Goal: Task Accomplishment & Management: Use online tool/utility

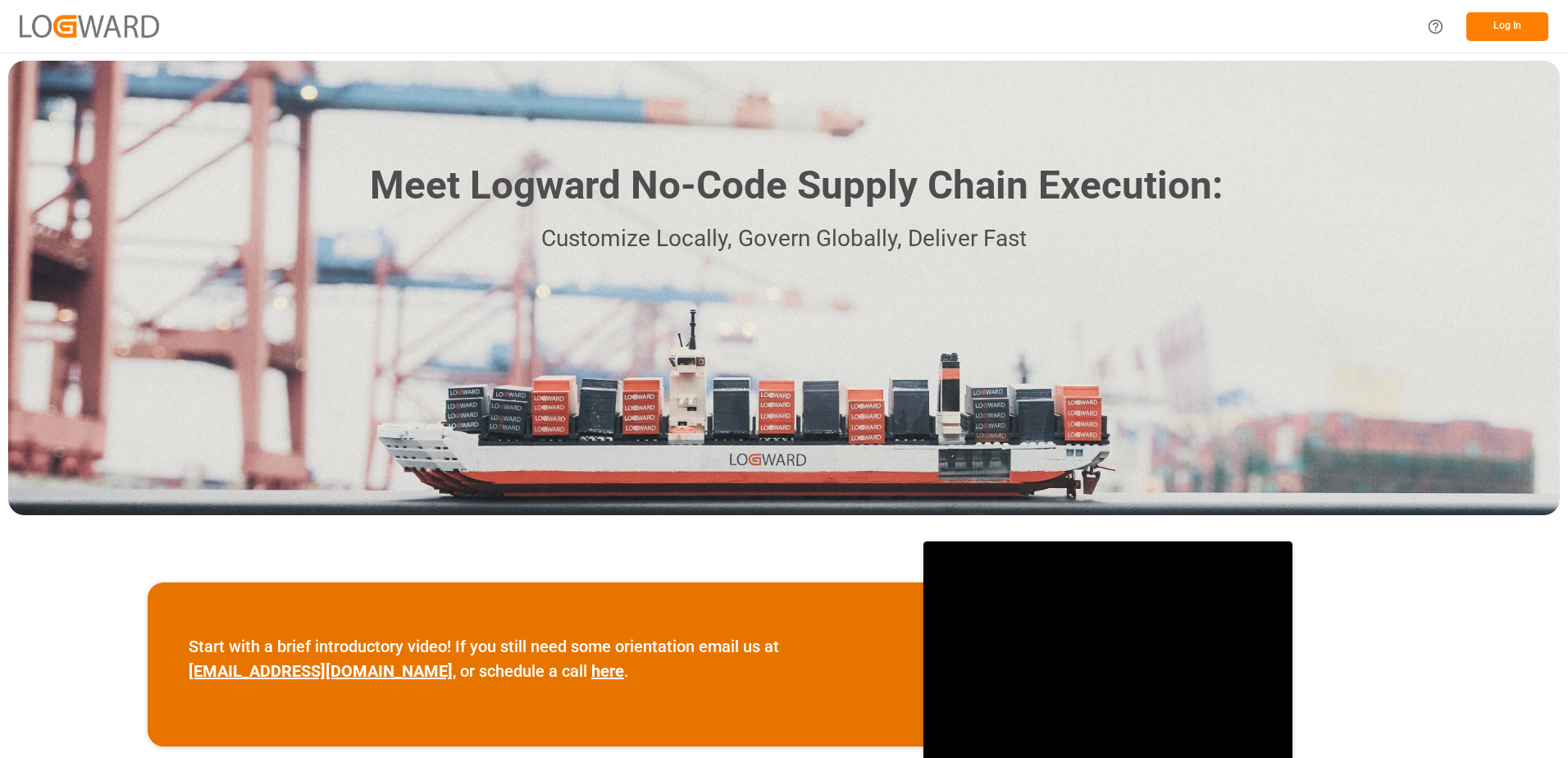
click at [1485, 18] on button "Log In" at bounding box center [1507, 26] width 82 height 29
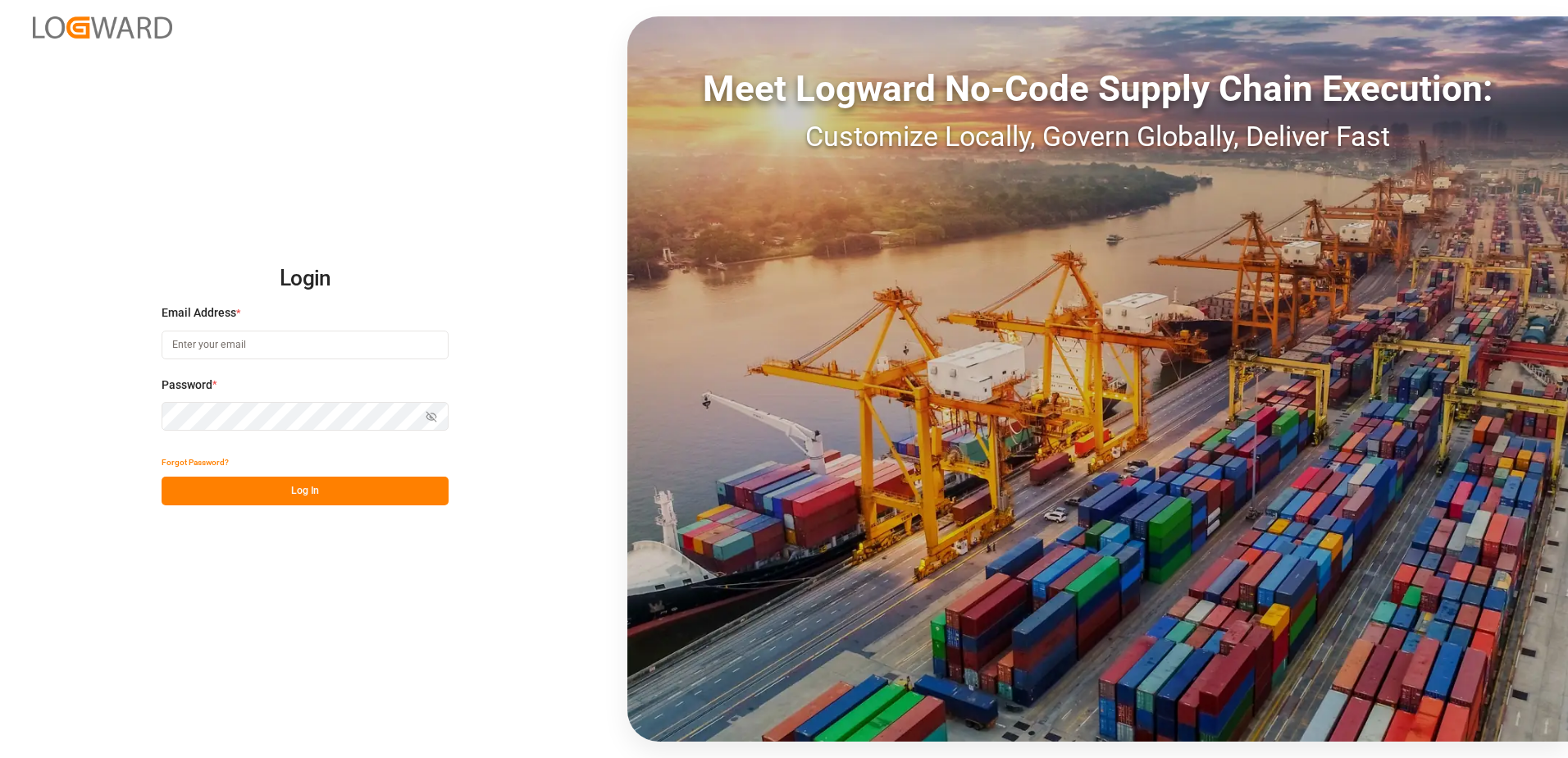
type input "karine.staut@melitta.be"
click at [272, 485] on button "Log In" at bounding box center [305, 491] width 287 height 29
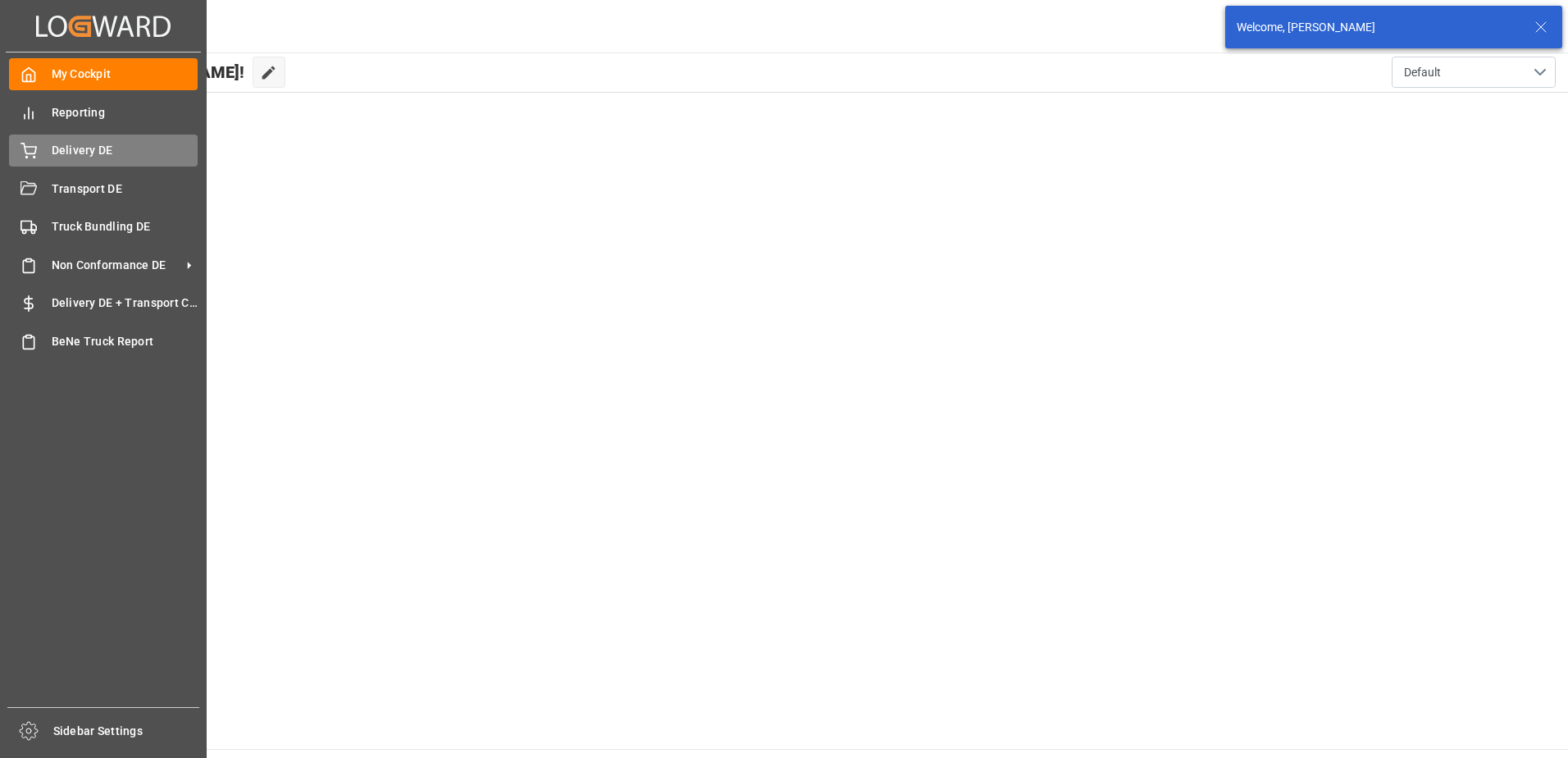
click at [40, 156] on div "Delivery DE Delivery DE" at bounding box center [103, 150] width 189 height 32
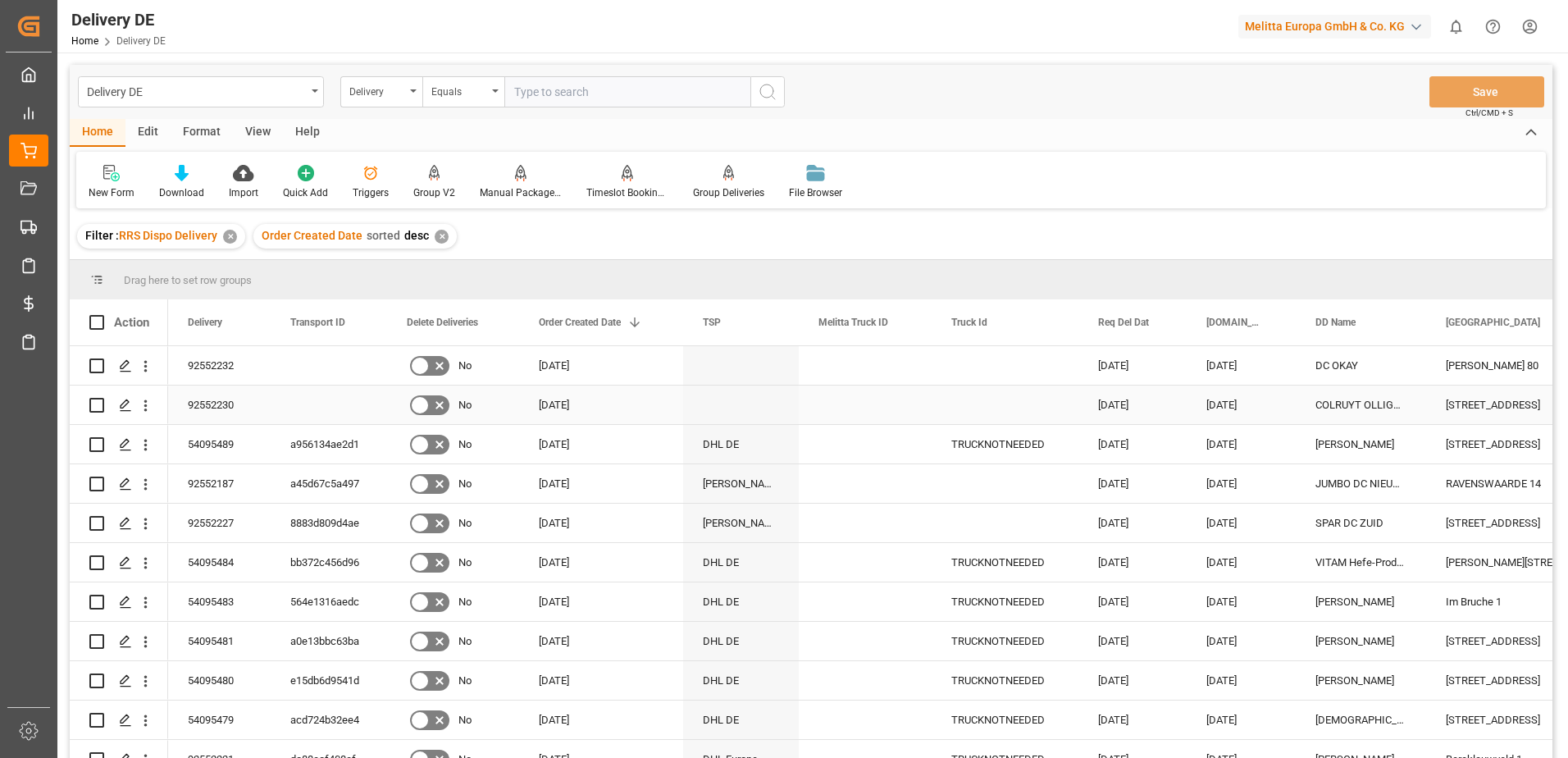
click at [97, 404] on input "Press Space to toggle row selection (unchecked)" at bounding box center [97, 405] width 15 height 15
checkbox input "true"
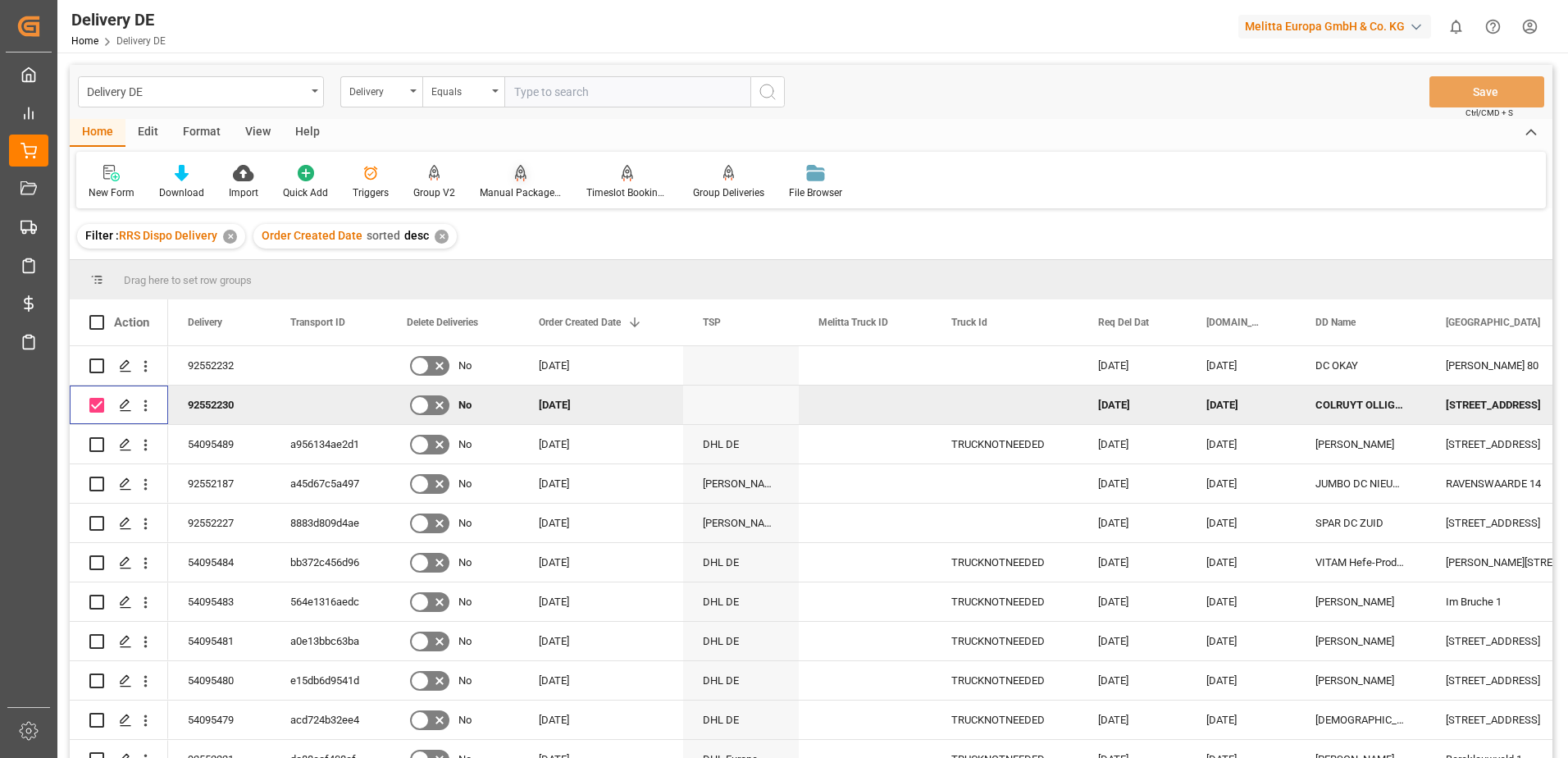
click at [521, 188] on div "Manual Package TypeDetermination" at bounding box center [520, 193] width 82 height 15
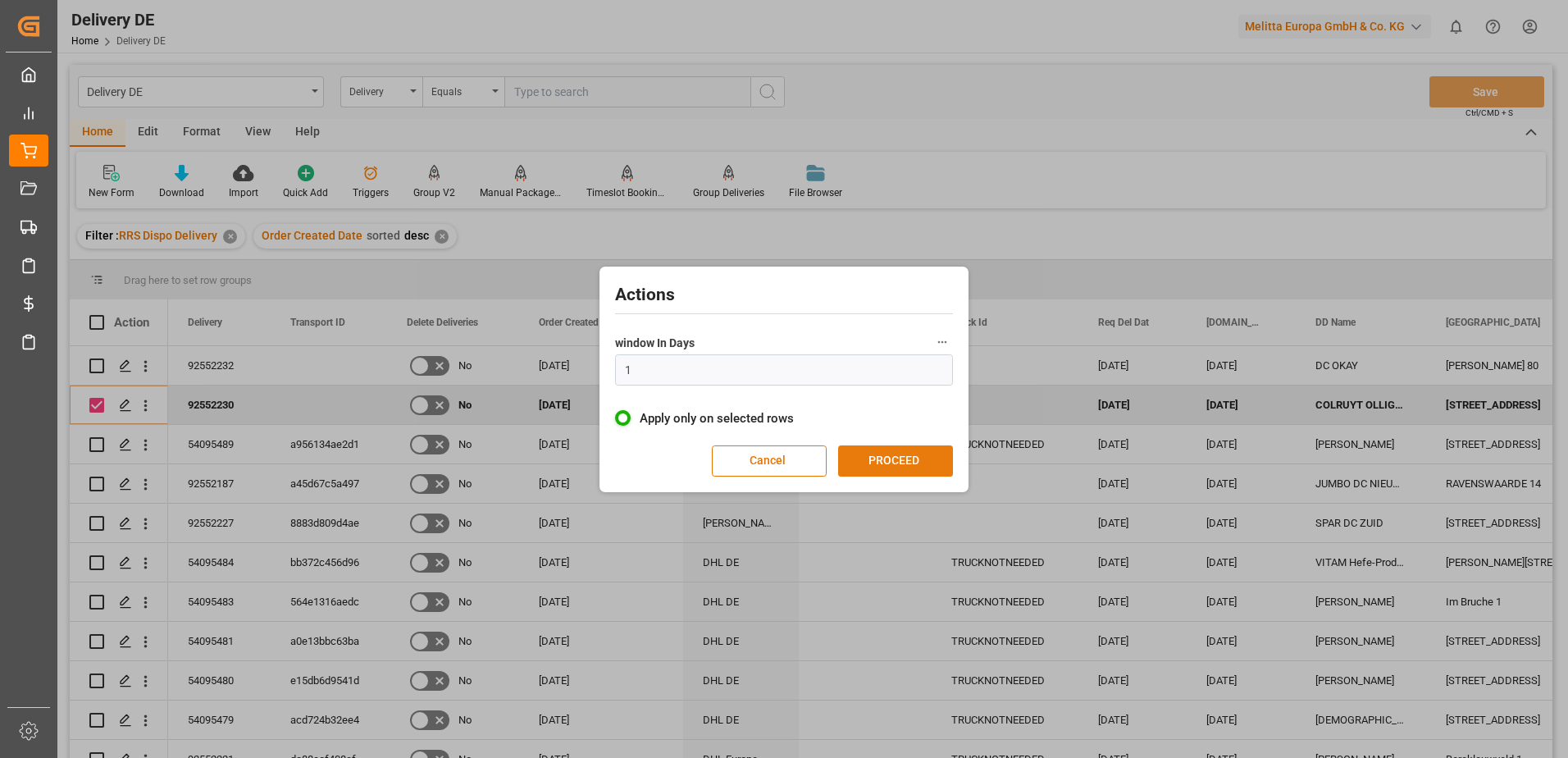
click at [882, 453] on button "PROCEED" at bounding box center [896, 461] width 115 height 31
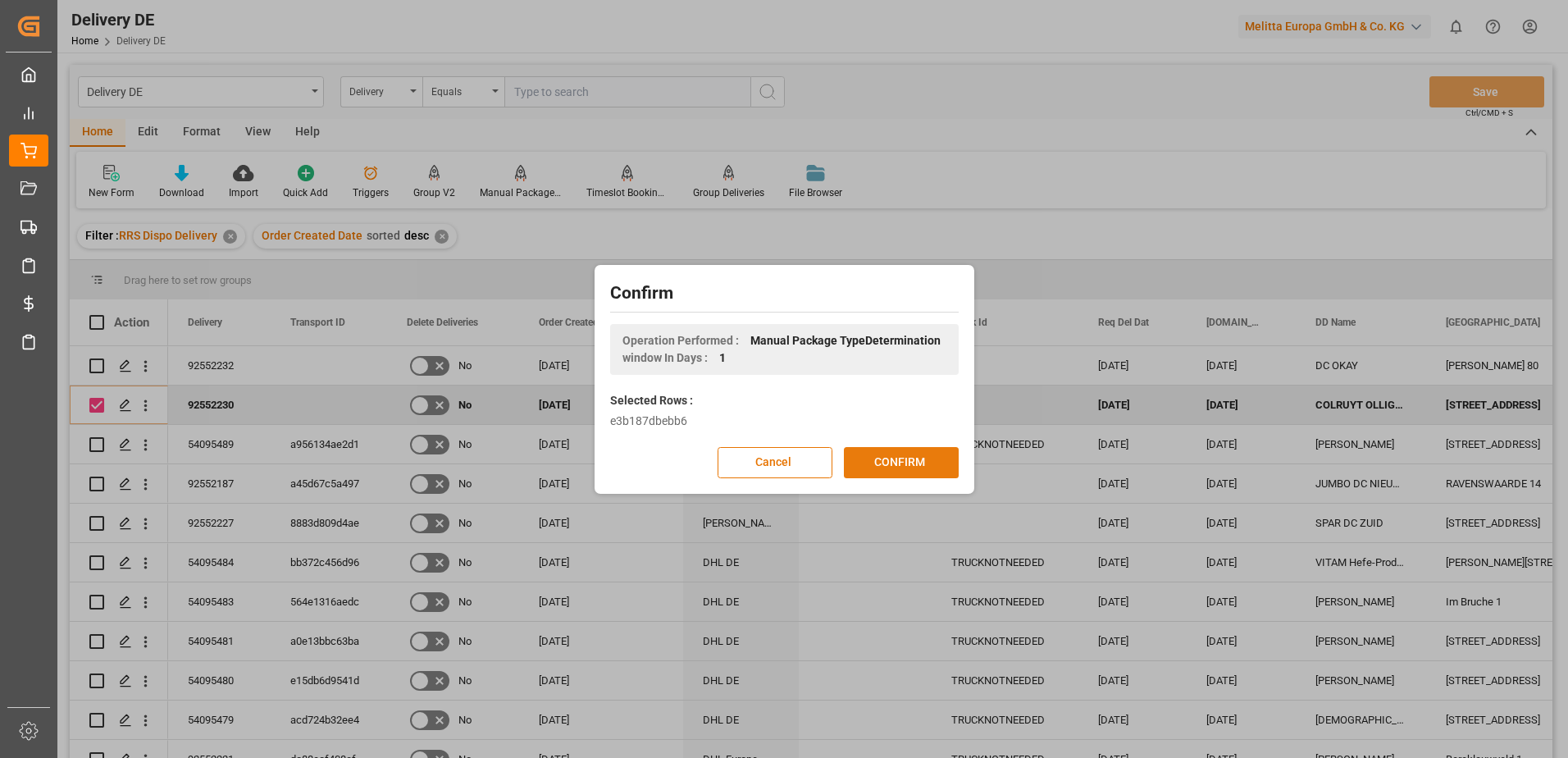
click at [884, 464] on button "CONFIRM" at bounding box center [901, 463] width 115 height 31
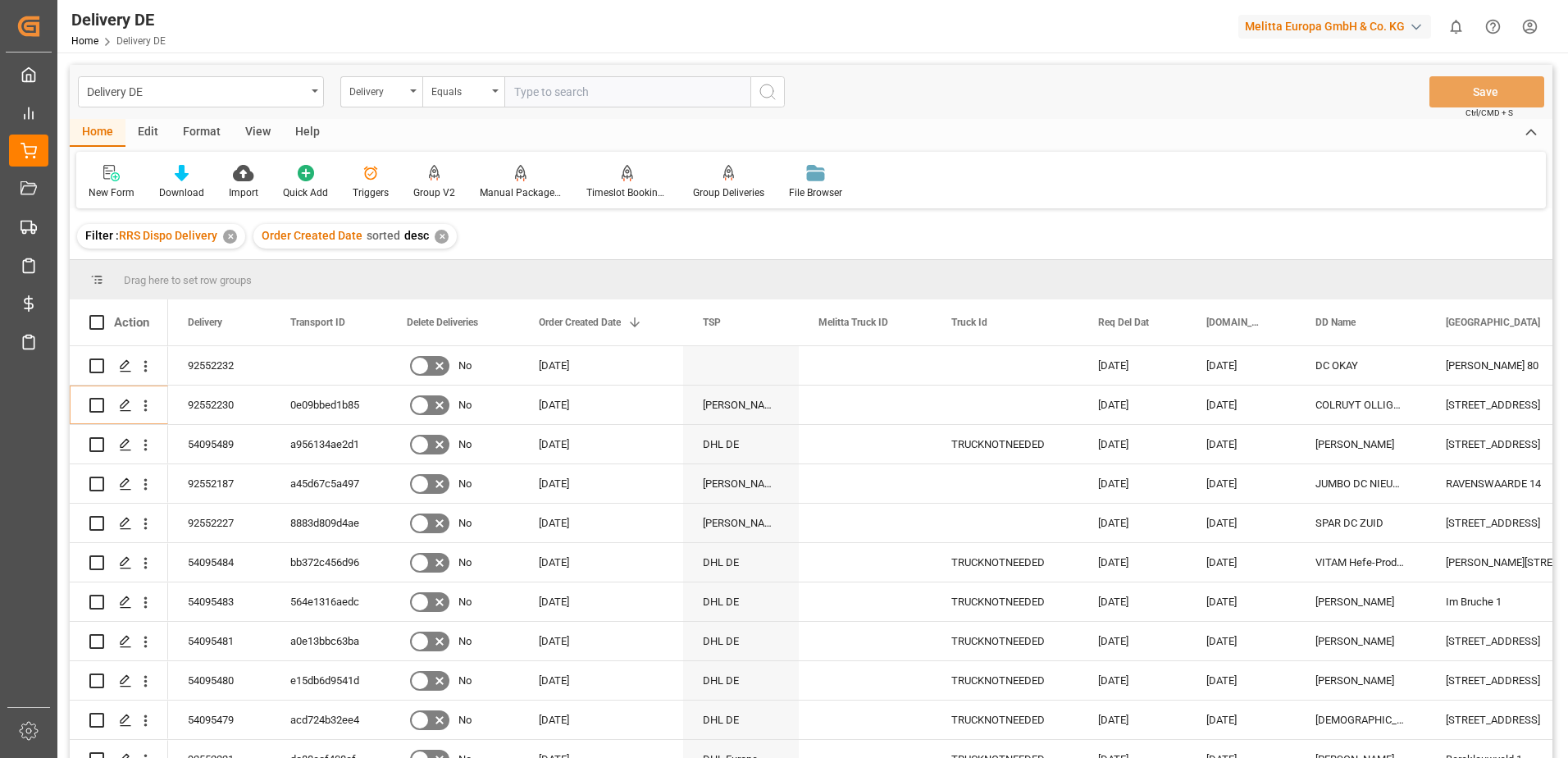
click at [545, 94] on input "text" at bounding box center [628, 91] width 246 height 31
click at [98, 364] on input "Press Space to toggle row selection (unchecked)" at bounding box center [97, 366] width 15 height 15
checkbox input "true"
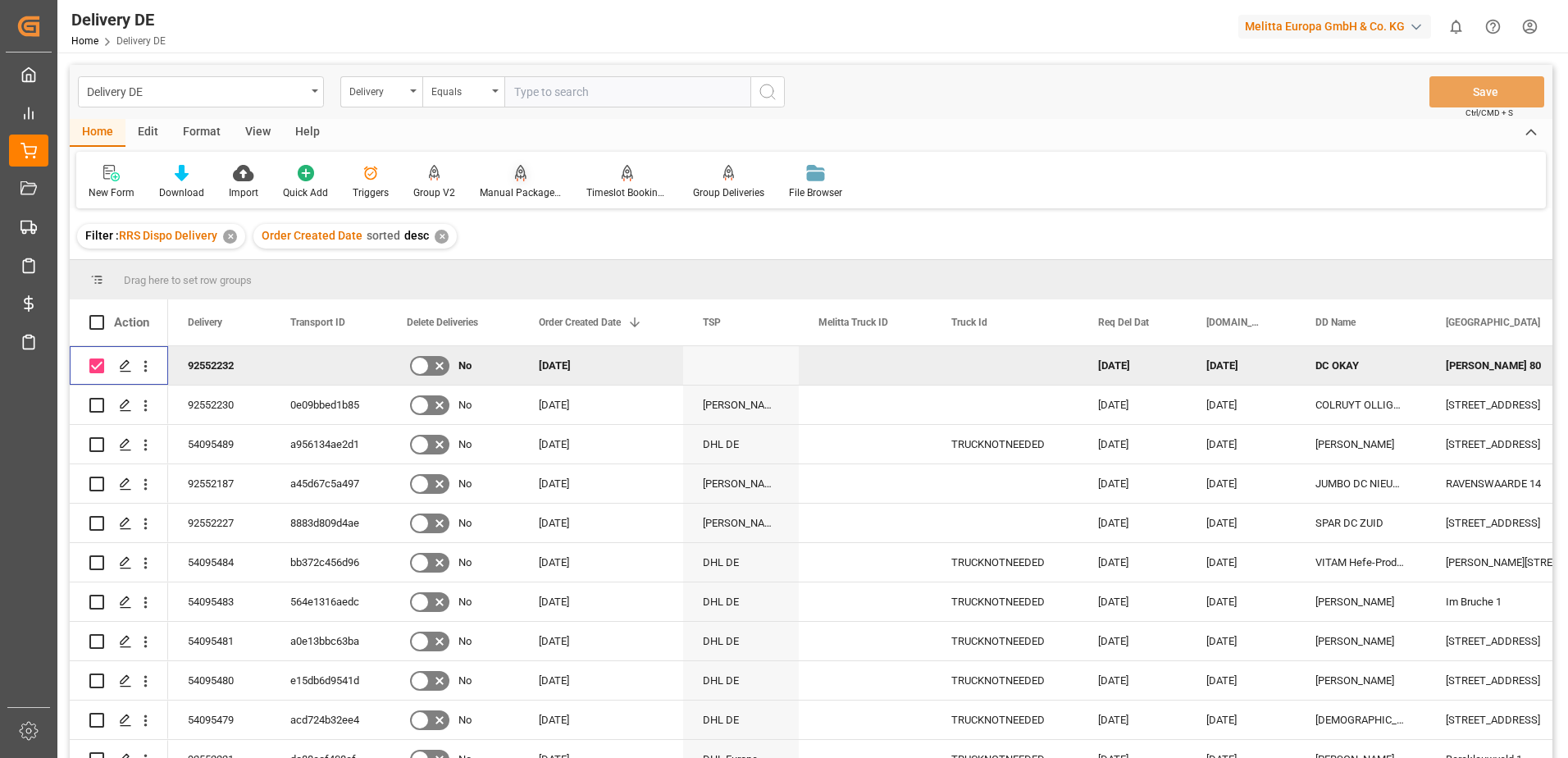
click at [519, 189] on div "Manual Package TypeDetermination" at bounding box center [520, 193] width 82 height 15
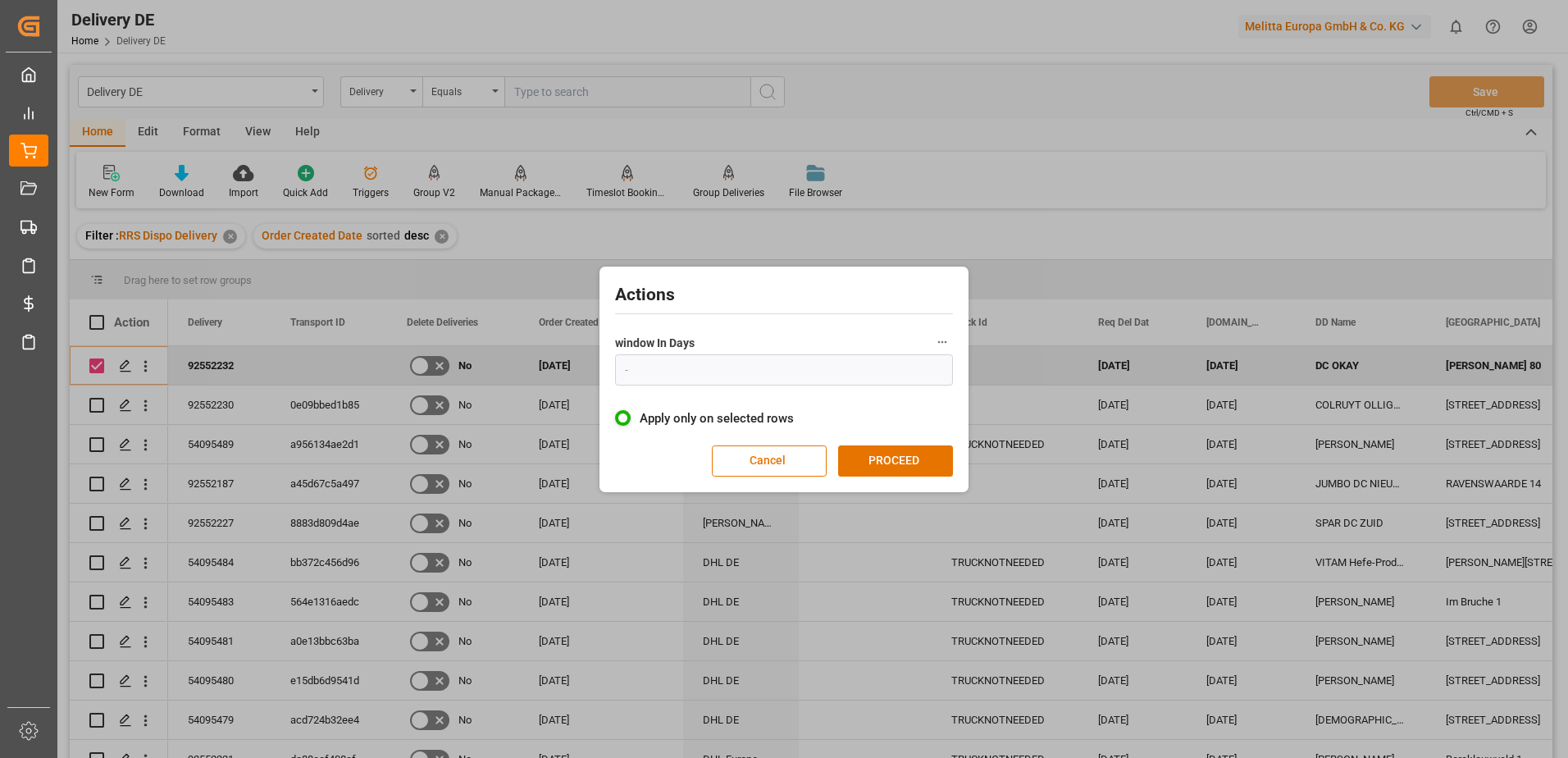
type input "1"
click at [881, 458] on button "PROCEED" at bounding box center [896, 461] width 115 height 31
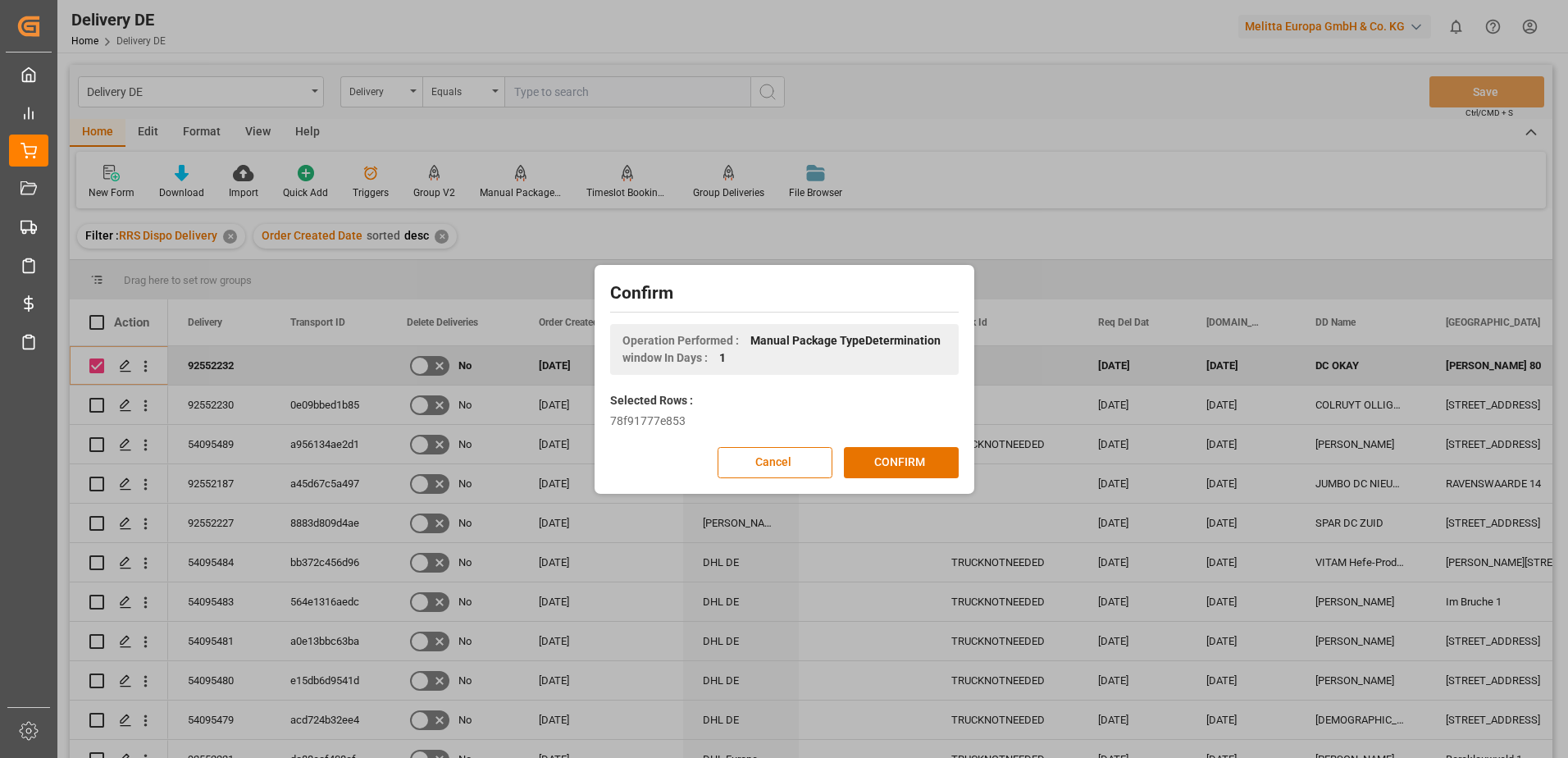
click at [882, 458] on button "CONFIRM" at bounding box center [901, 463] width 115 height 31
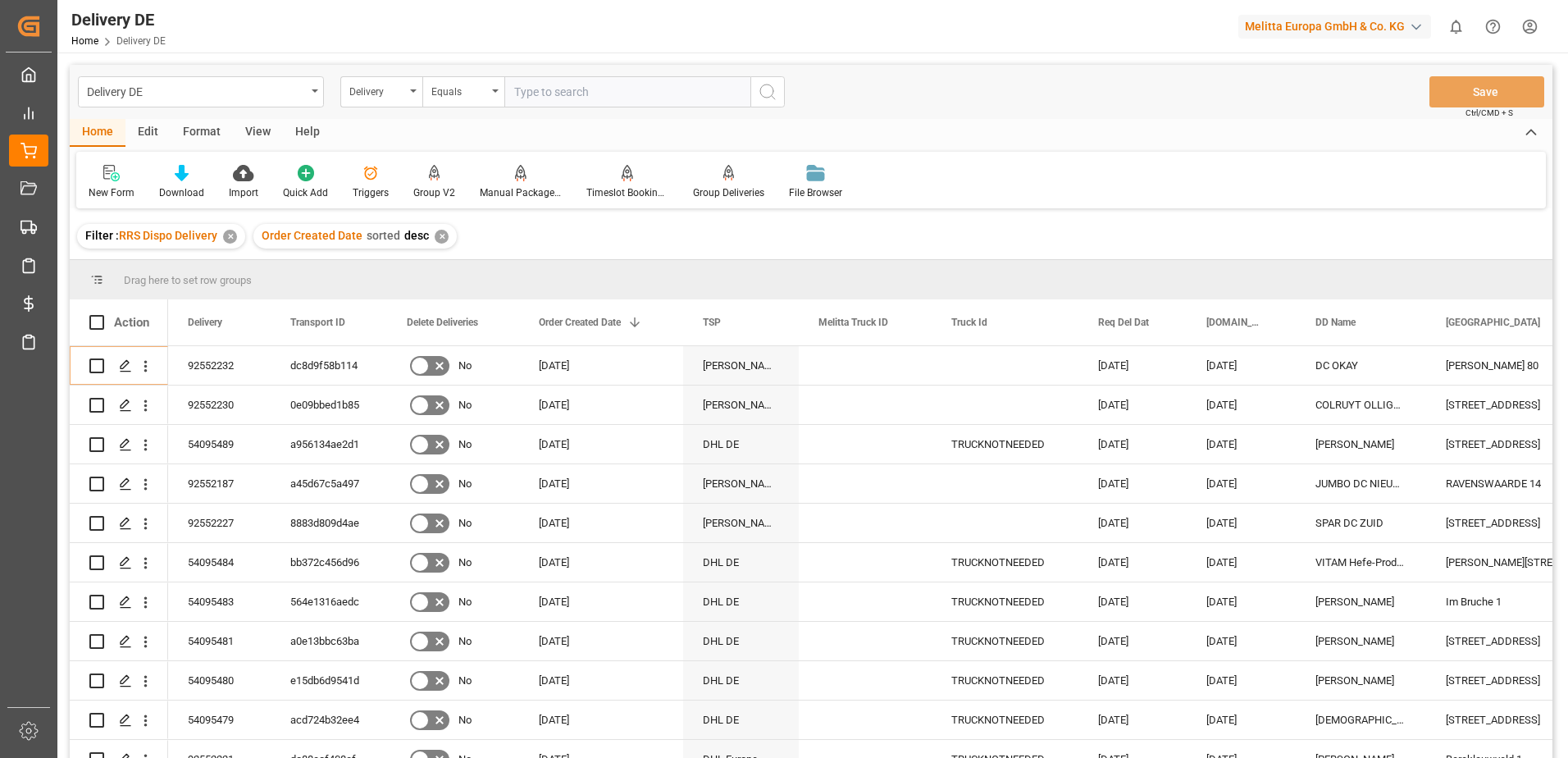
click at [1528, 31] on html "Created by potrace 1.15, written by Peter Selinger 2001-2017 Created by potrace…" at bounding box center [784, 379] width 1568 height 758
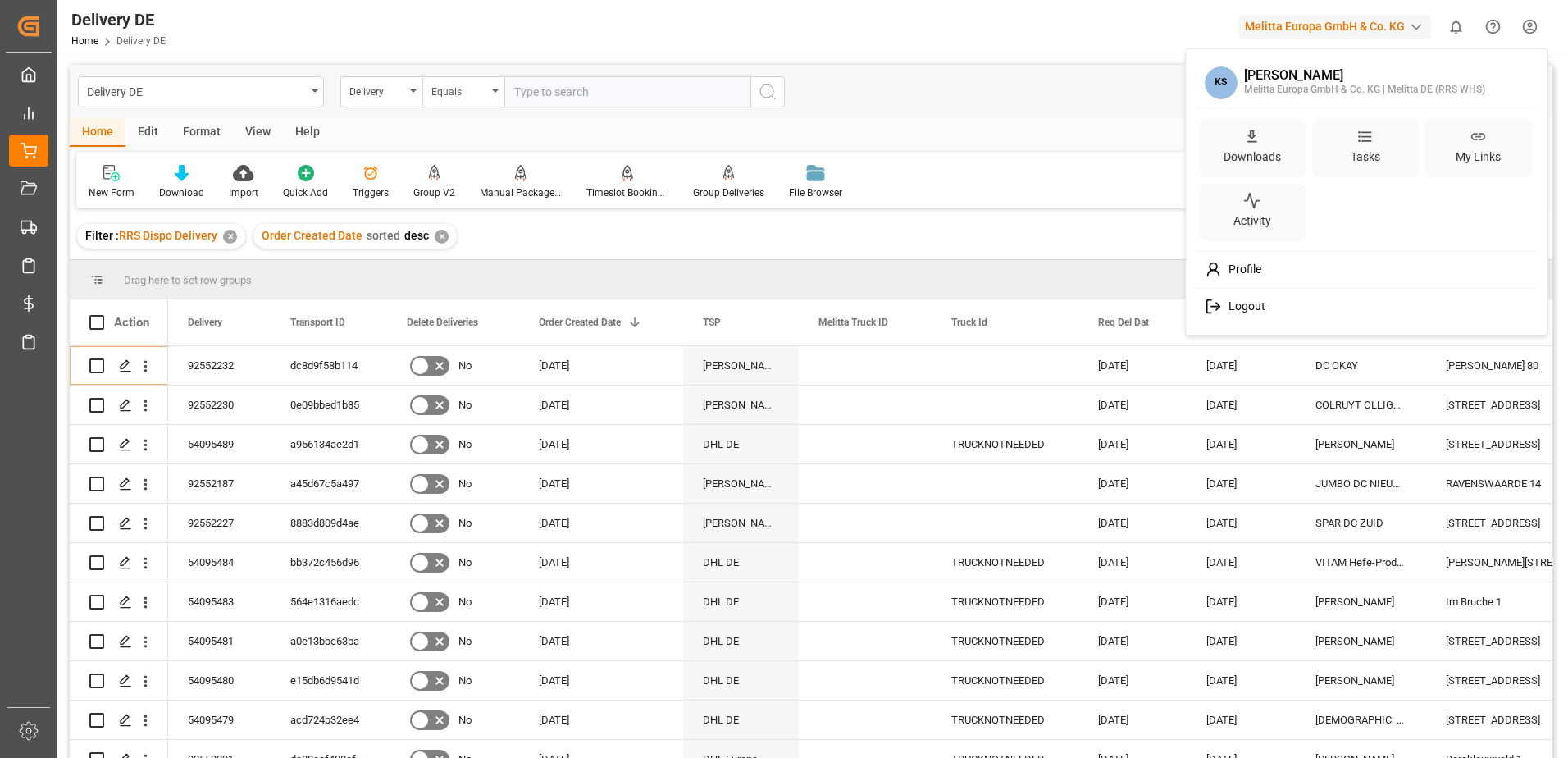
drag, startPoint x: 1246, startPoint y: 302, endPoint x: 1196, endPoint y: 302, distance: 50.0
click at [1245, 302] on span "Logout" at bounding box center [1244, 307] width 43 height 15
